Goal: Find specific page/section

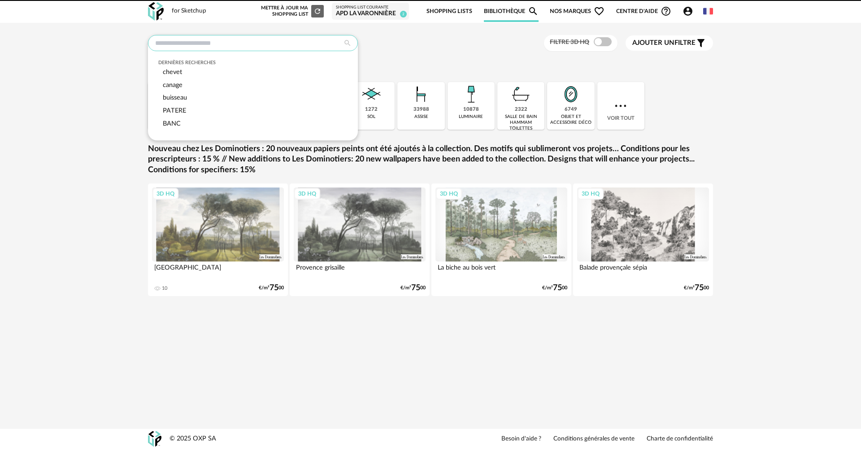
click at [205, 38] on input "text" at bounding box center [253, 43] width 210 height 16
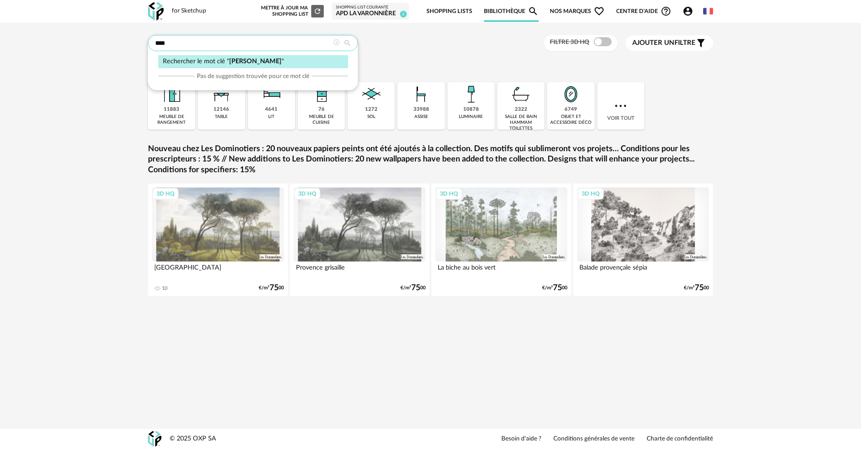
type input "****"
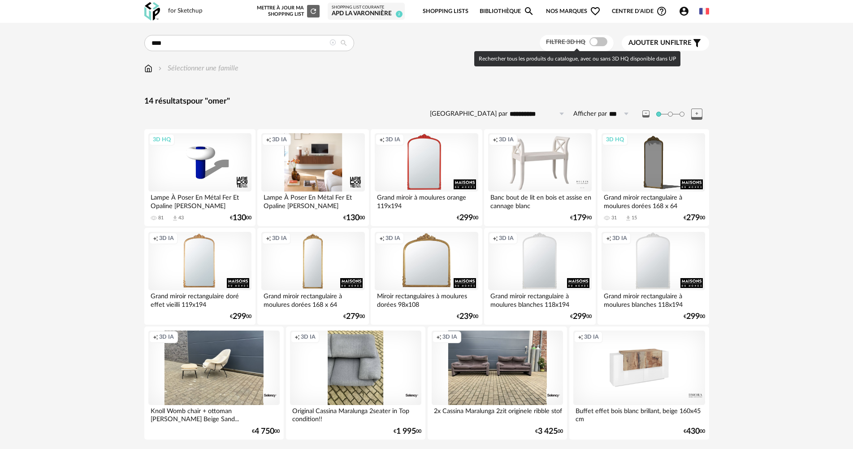
click at [601, 40] on span at bounding box center [598, 41] width 18 height 9
